Goal: Find specific page/section: Find specific page/section

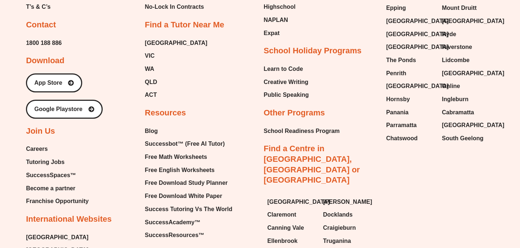
scroll to position [2730, 0]
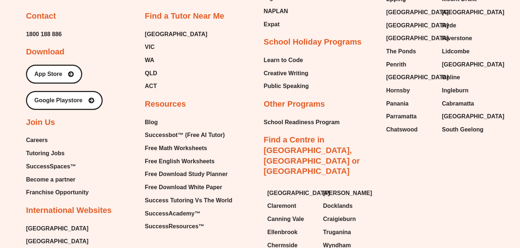
click at [37, 148] on span "Tutoring Jobs" at bounding box center [45, 153] width 38 height 11
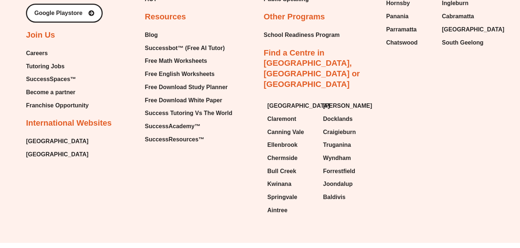
scroll to position [571, 0]
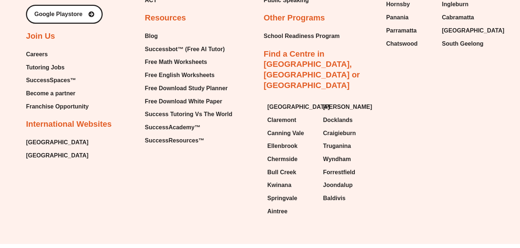
click at [40, 54] on span "Careers" at bounding box center [37, 54] width 22 height 11
